Goal: Transaction & Acquisition: Obtain resource

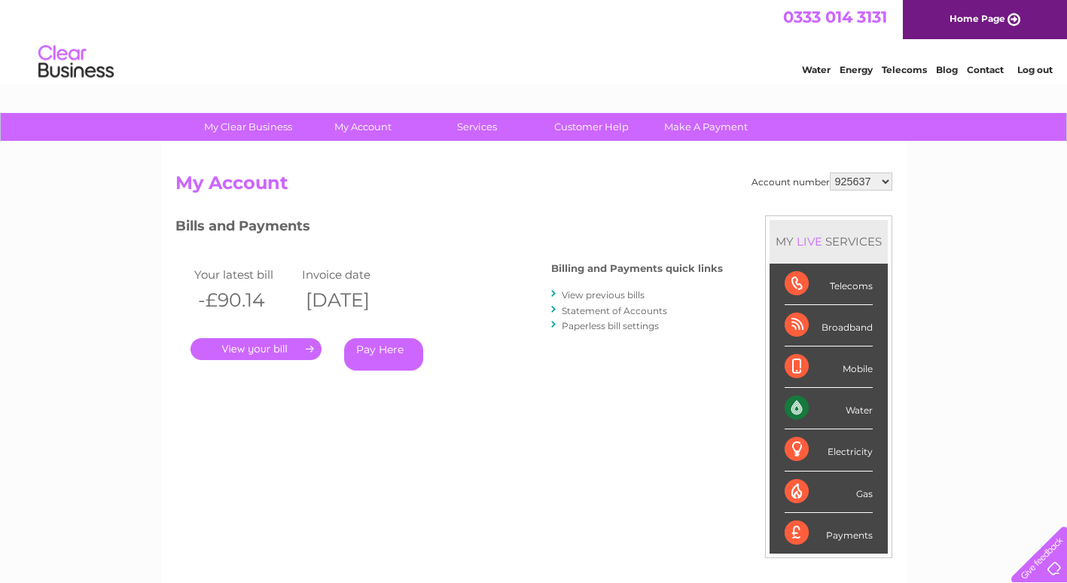
click at [276, 347] on link "." at bounding box center [255, 349] width 131 height 22
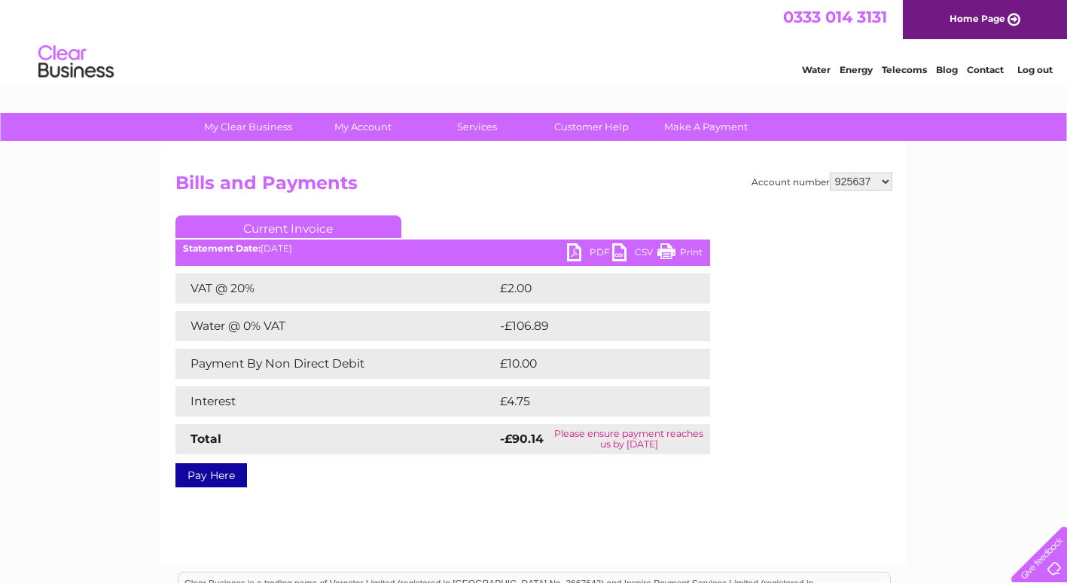
click at [576, 251] on link "PDF" at bounding box center [589, 254] width 45 height 22
click at [1040, 68] on link "Log out" at bounding box center [1034, 69] width 35 height 11
click at [1038, 69] on link "Log out" at bounding box center [1034, 69] width 35 height 11
